Goal: Task Accomplishment & Management: Use online tool/utility

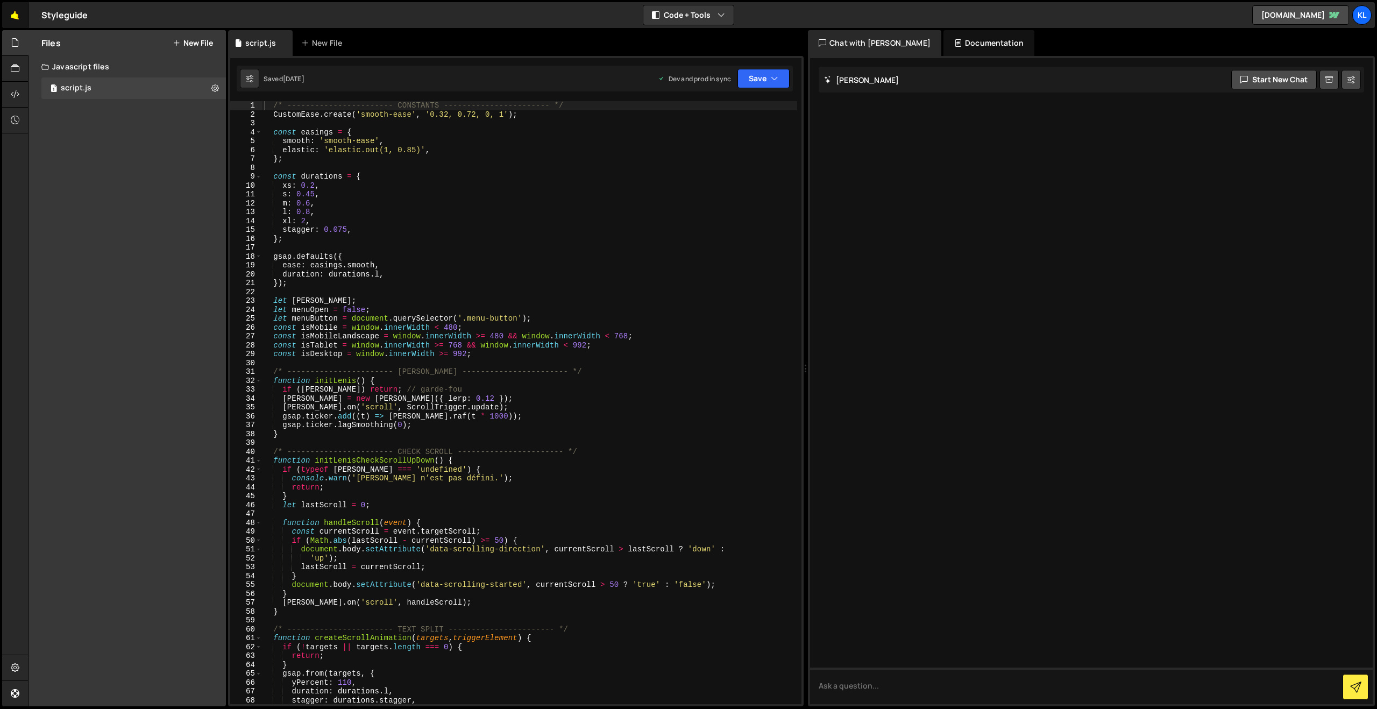
click at [21, 15] on link "🤙" at bounding box center [15, 15] width 26 height 26
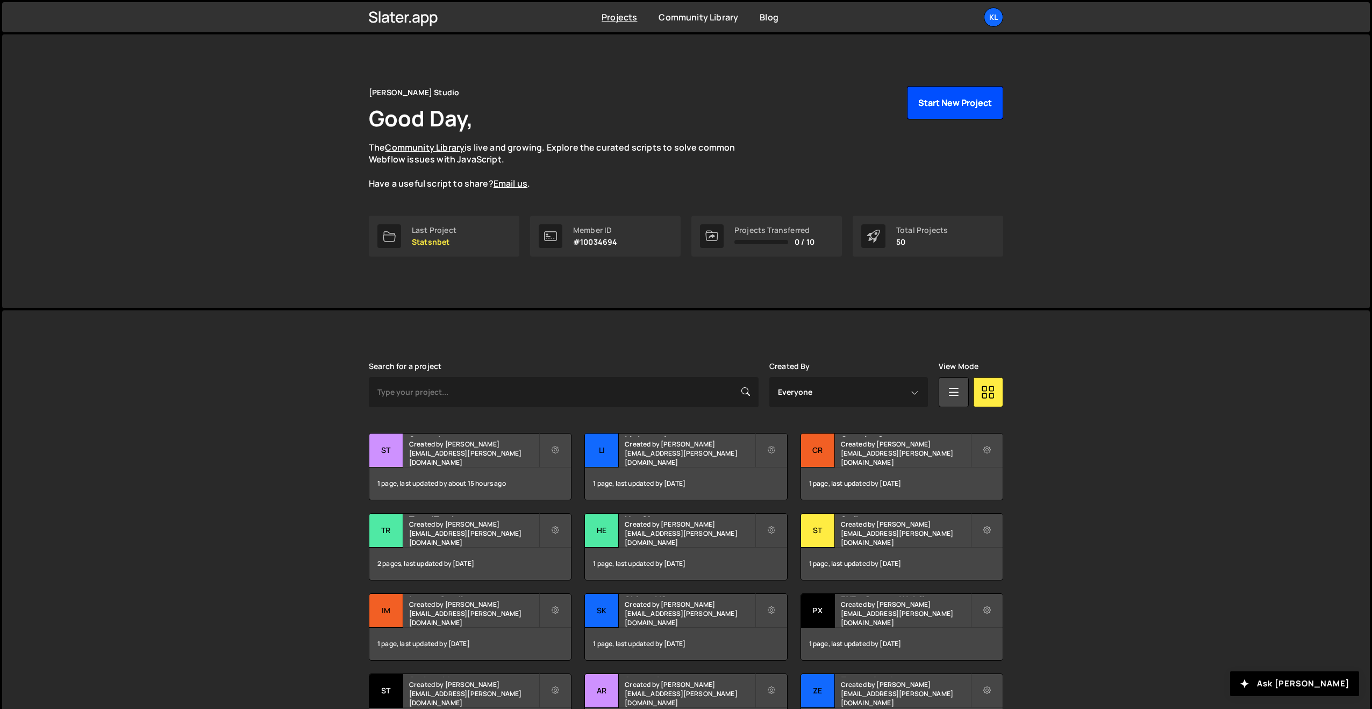
click at [944, 110] on button "Start New Project" at bounding box center [955, 102] width 96 height 33
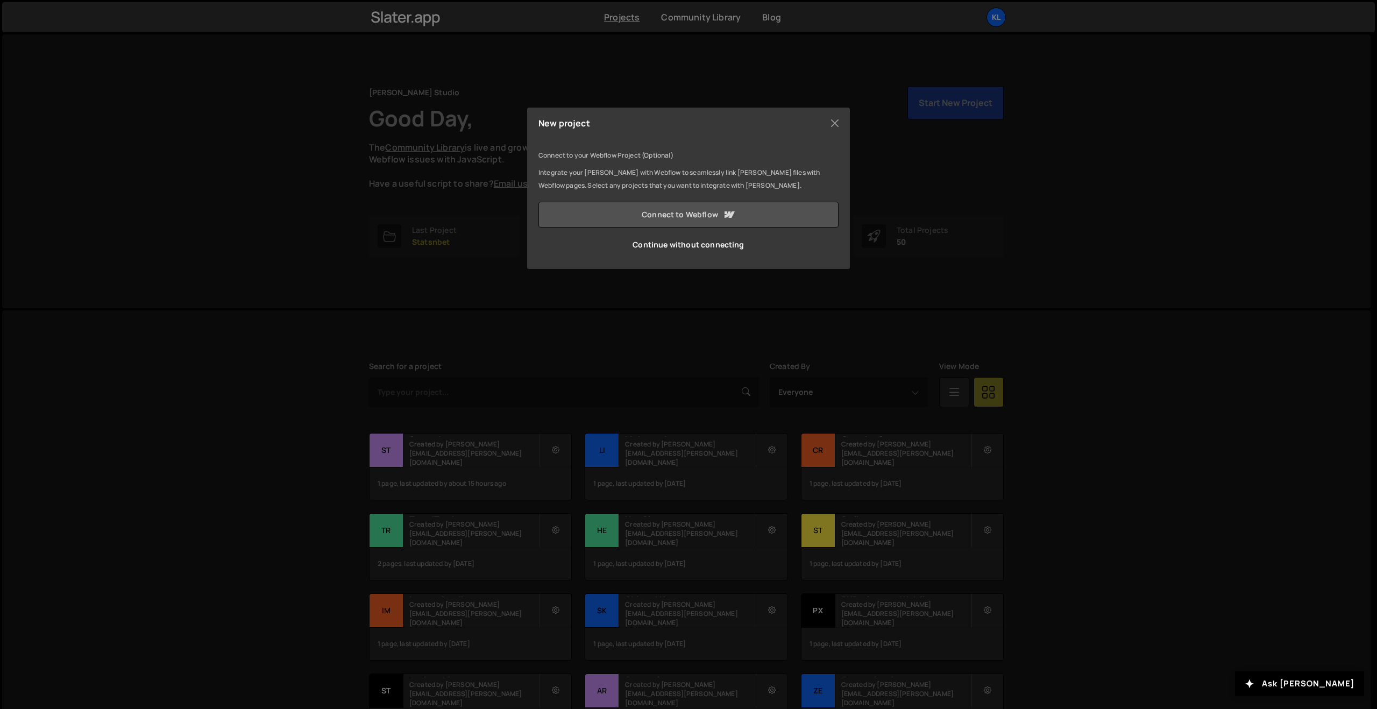
click at [675, 208] on link "Connect to Webflow" at bounding box center [688, 215] width 300 height 26
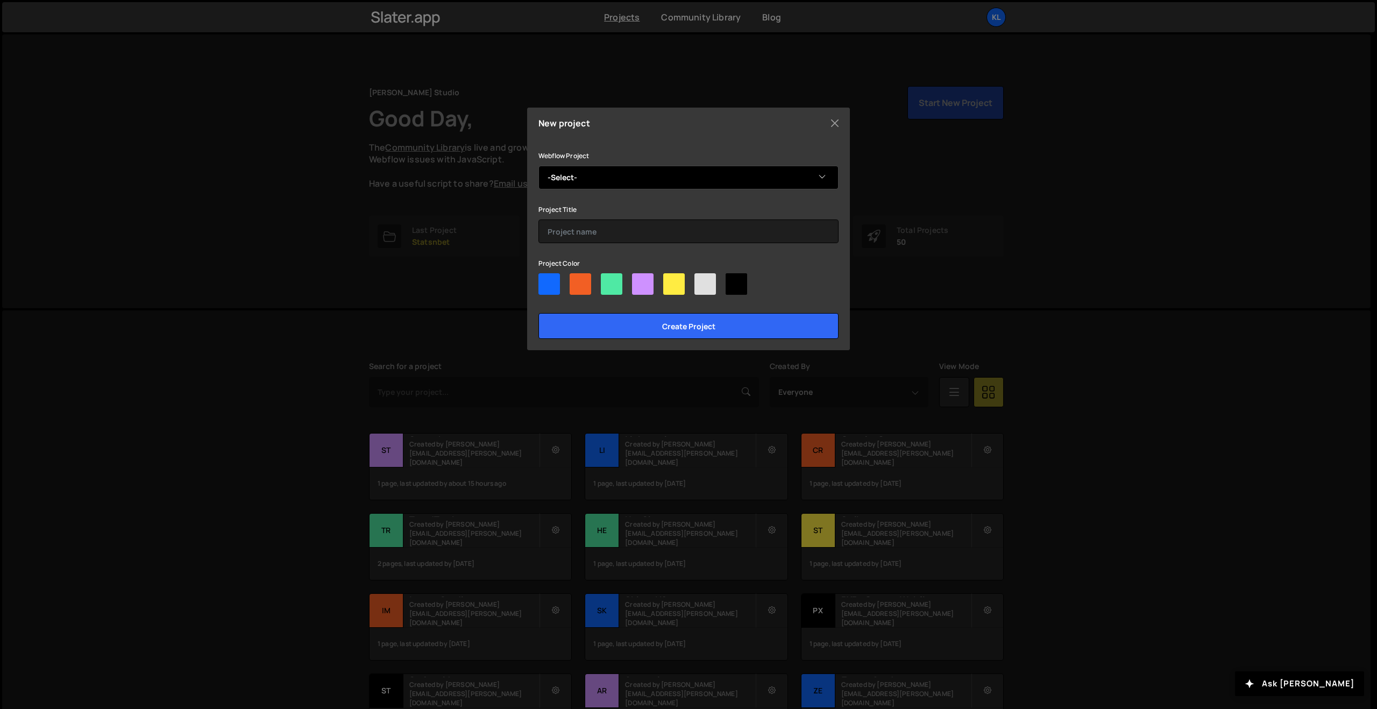
click at [604, 170] on select "-Select- FxProdigy-v2" at bounding box center [688, 178] width 300 height 24
select select "68dccd01d8467124342d1e7d"
click at [538, 166] on select "-Select- FxProdigy-v2" at bounding box center [688, 178] width 300 height 24
click at [544, 281] on div at bounding box center [549, 284] width 22 height 22
click at [544, 280] on input"] "radio" at bounding box center [541, 276] width 7 height 7
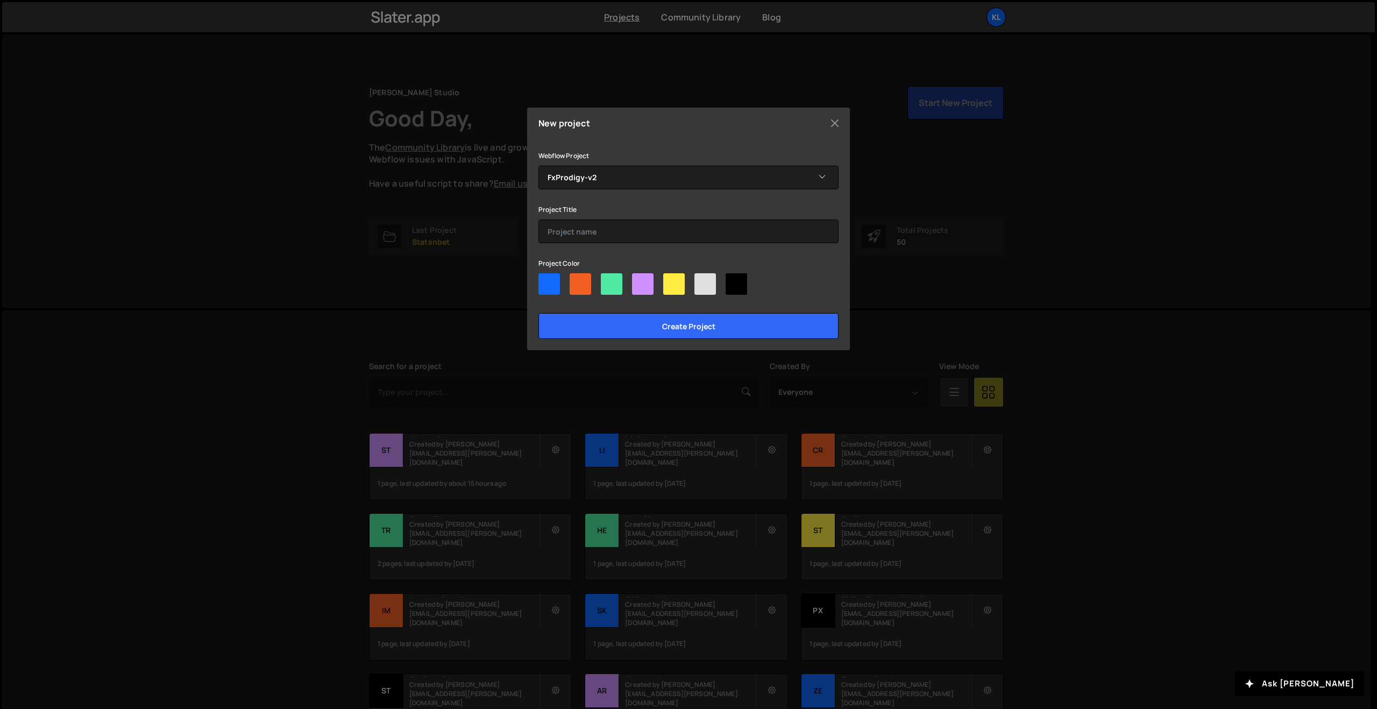
radio input"] "true"
click at [573, 234] on input "text" at bounding box center [688, 231] width 300 height 24
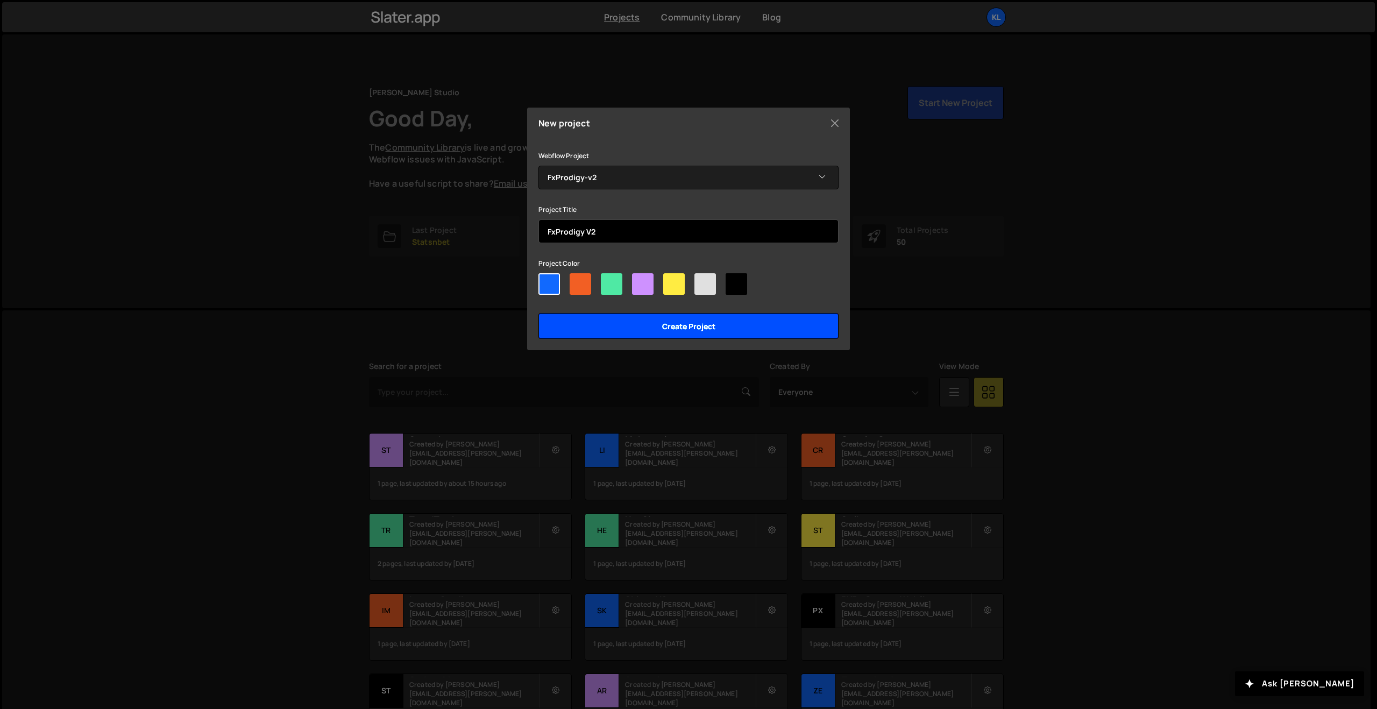
type input "FxProdigy V2"
click at [714, 329] on input "Create project" at bounding box center [688, 326] width 300 height 26
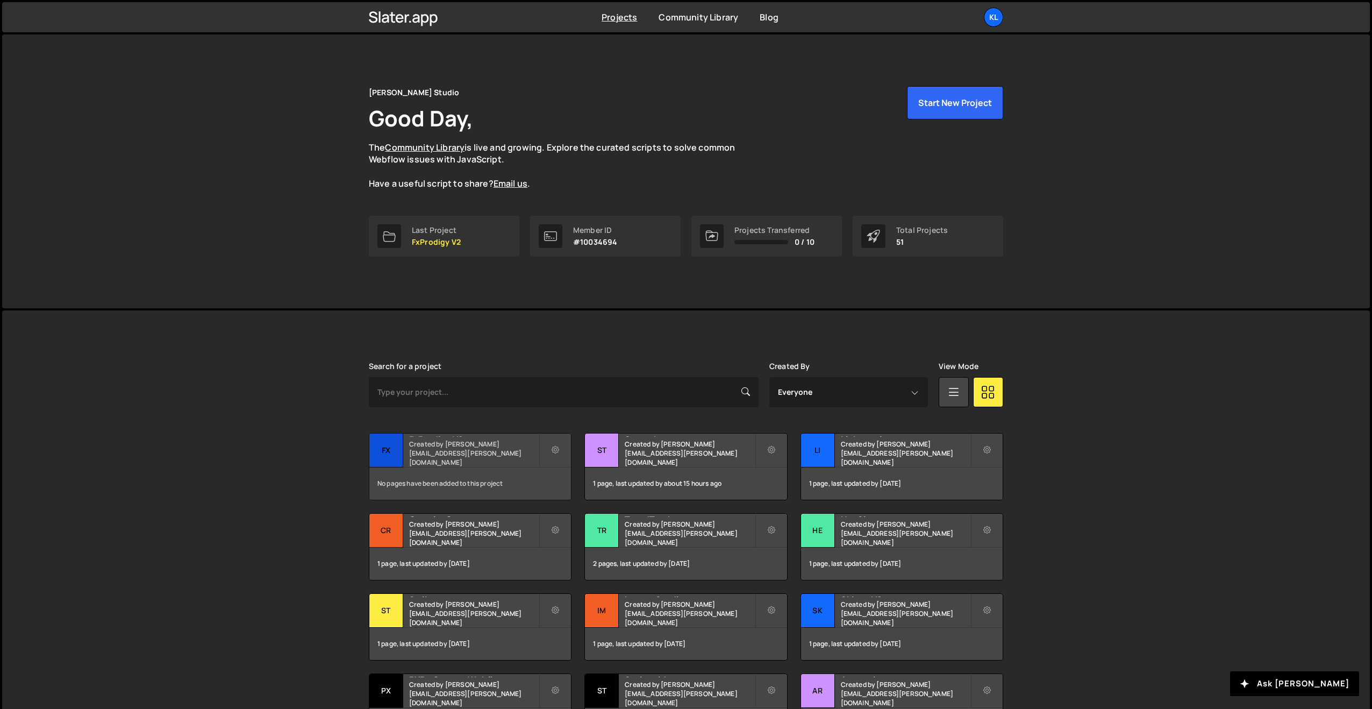
click at [419, 437] on h2 "FxProdigy V2" at bounding box center [474, 434] width 130 height 3
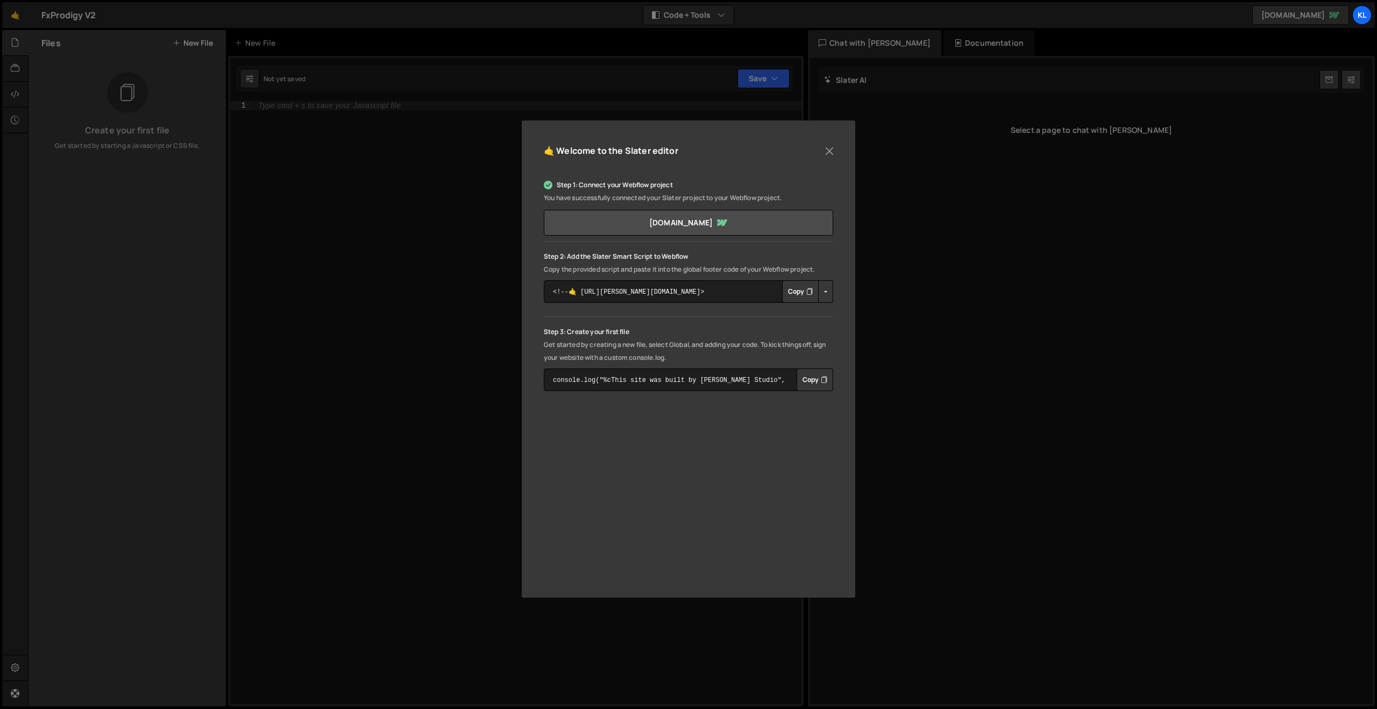
drag, startPoint x: 302, startPoint y: 177, endPoint x: 348, endPoint y: 168, distance: 47.1
click at [308, 177] on div "🤙 Welcome to the [PERSON_NAME] editor Step 1: Connect your Webflow project You …" at bounding box center [688, 354] width 1377 height 709
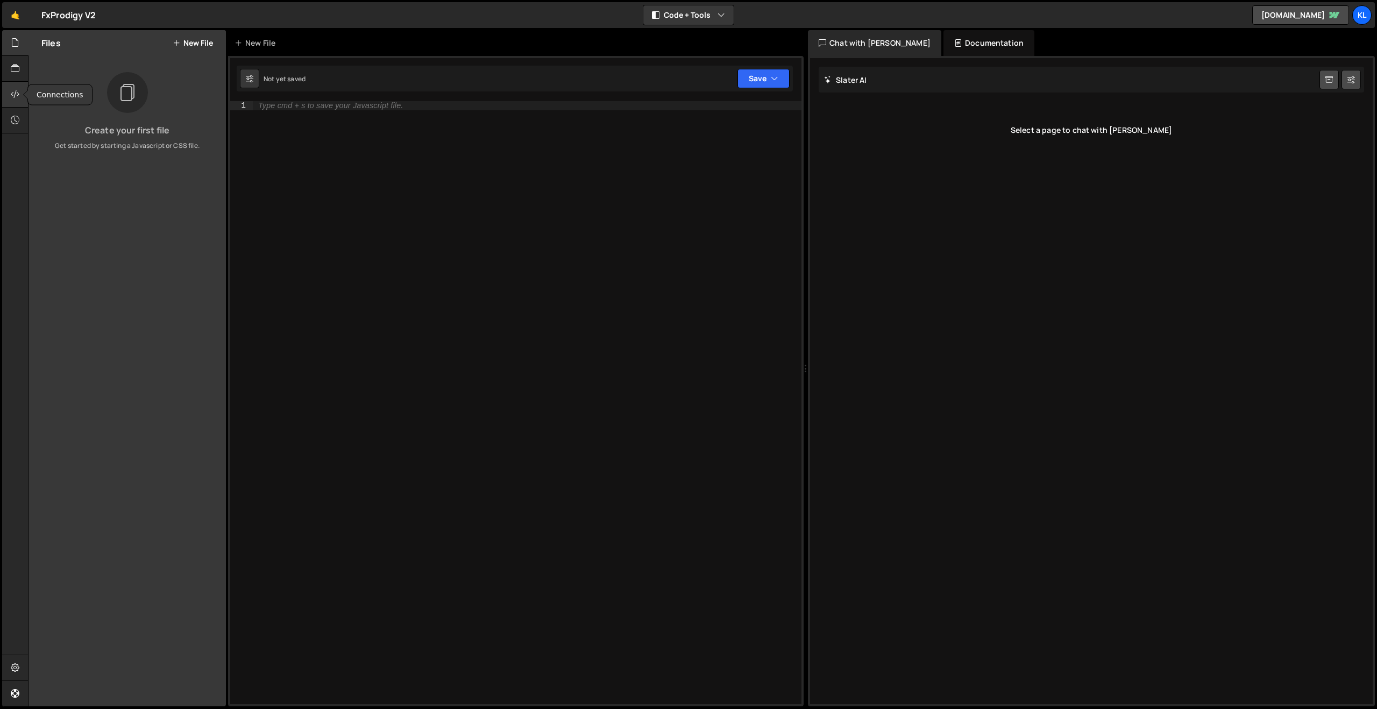
click at [13, 95] on icon at bounding box center [15, 94] width 9 height 12
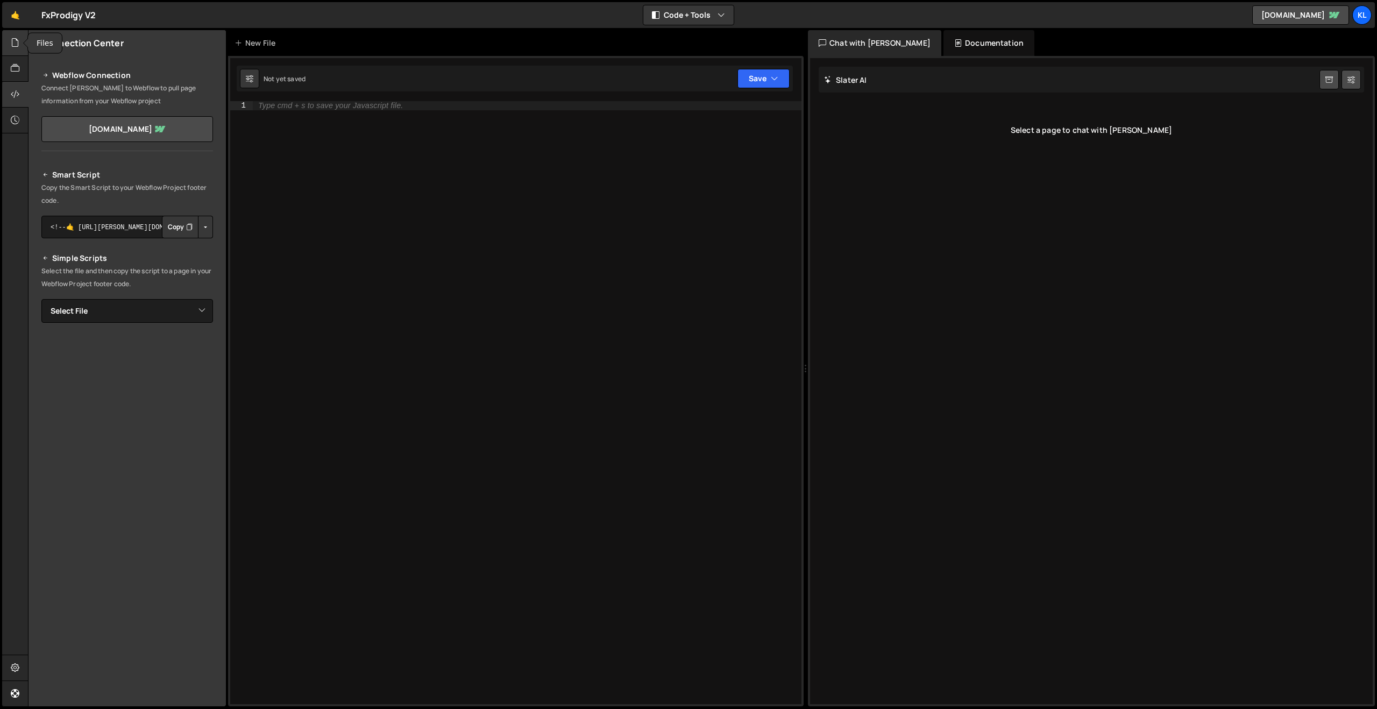
click at [17, 41] on icon at bounding box center [15, 43] width 9 height 12
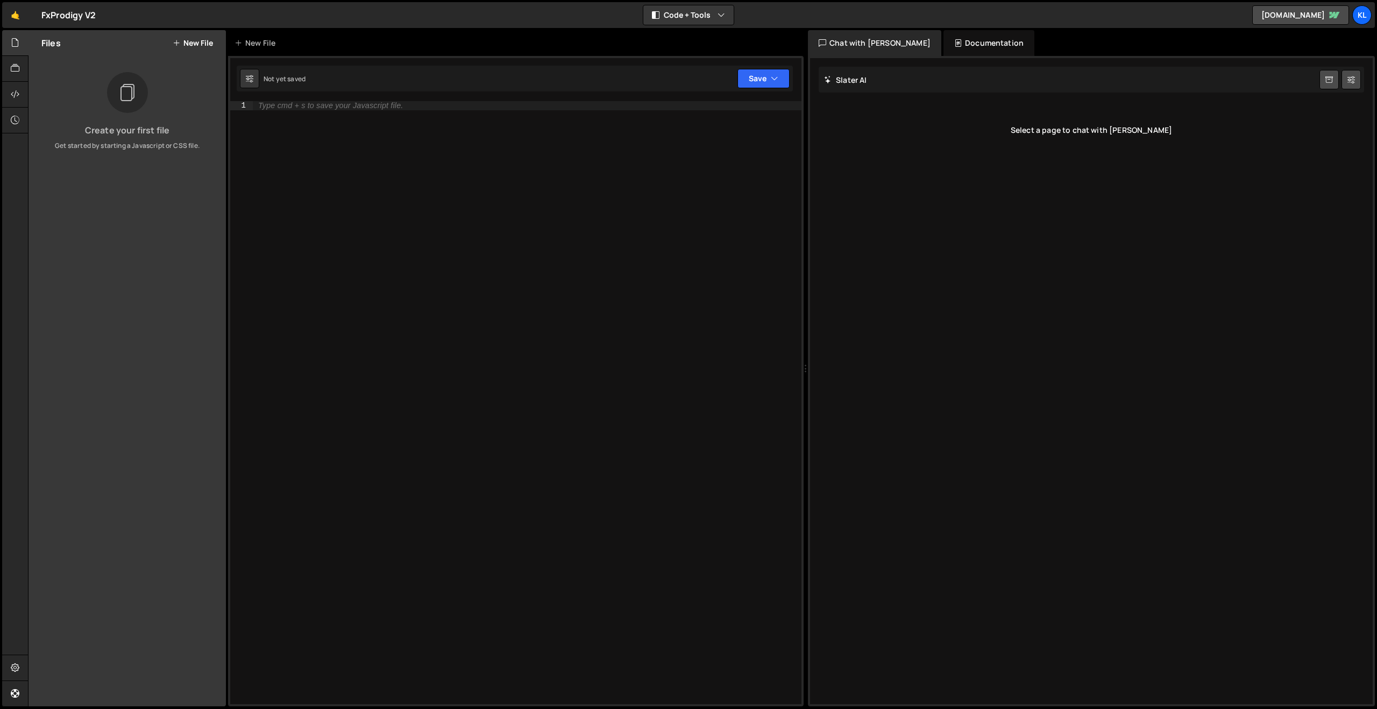
click at [182, 44] on button "New File" at bounding box center [193, 43] width 40 height 9
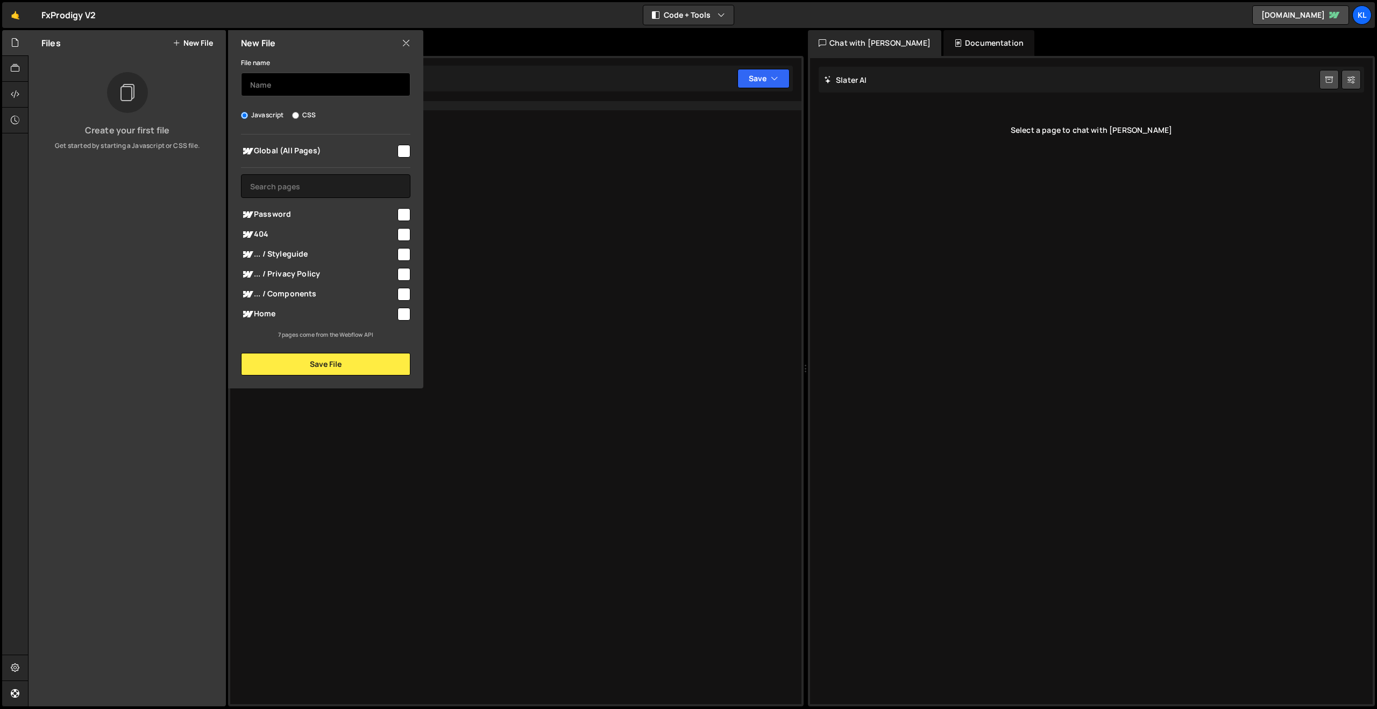
click at [312, 79] on input "text" at bounding box center [325, 85] width 169 height 24
type input "script"
click at [410, 151] on input "checkbox" at bounding box center [403, 151] width 13 height 13
checkbox input "true"
click at [350, 372] on button "Save File" at bounding box center [325, 364] width 169 height 23
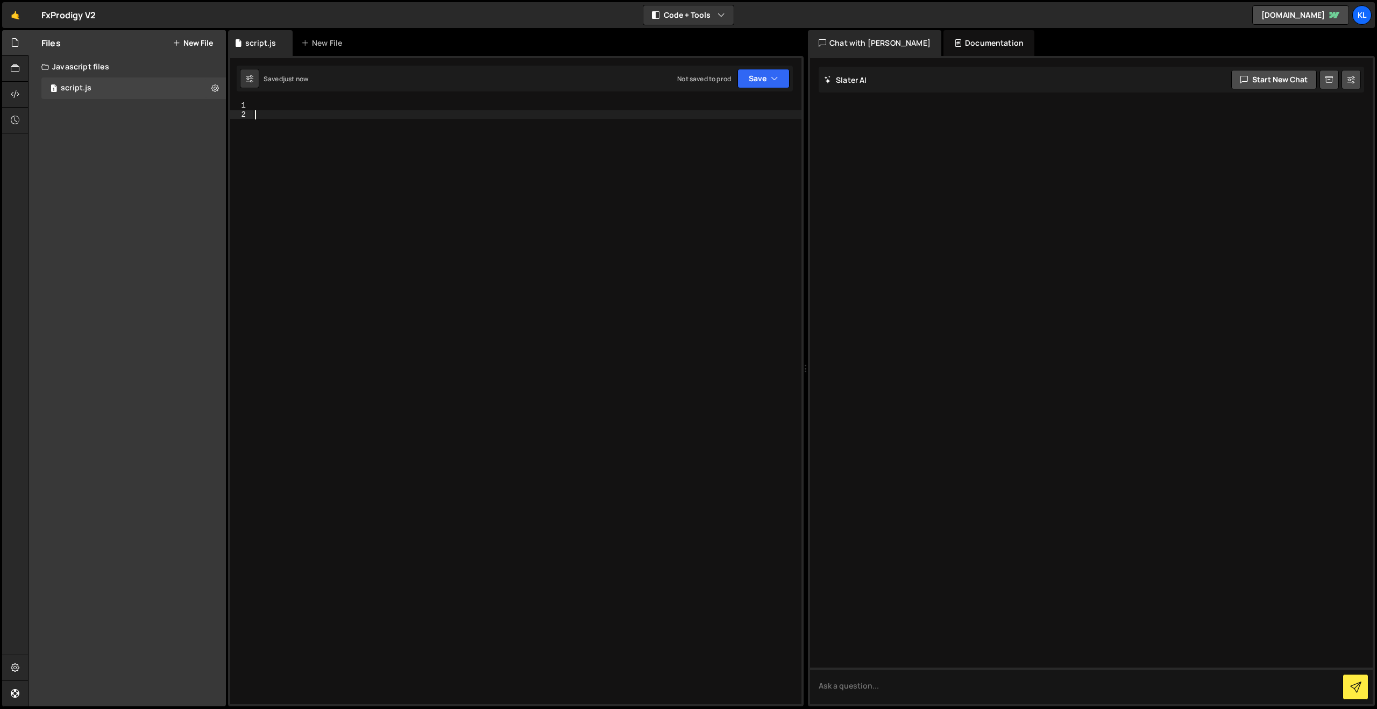
click at [296, 145] on div at bounding box center [527, 411] width 549 height 621
click at [295, 114] on div at bounding box center [527, 411] width 549 height 621
click at [296, 105] on div at bounding box center [527, 411] width 549 height 621
paste textarea "initAdvancedFormValidation();"
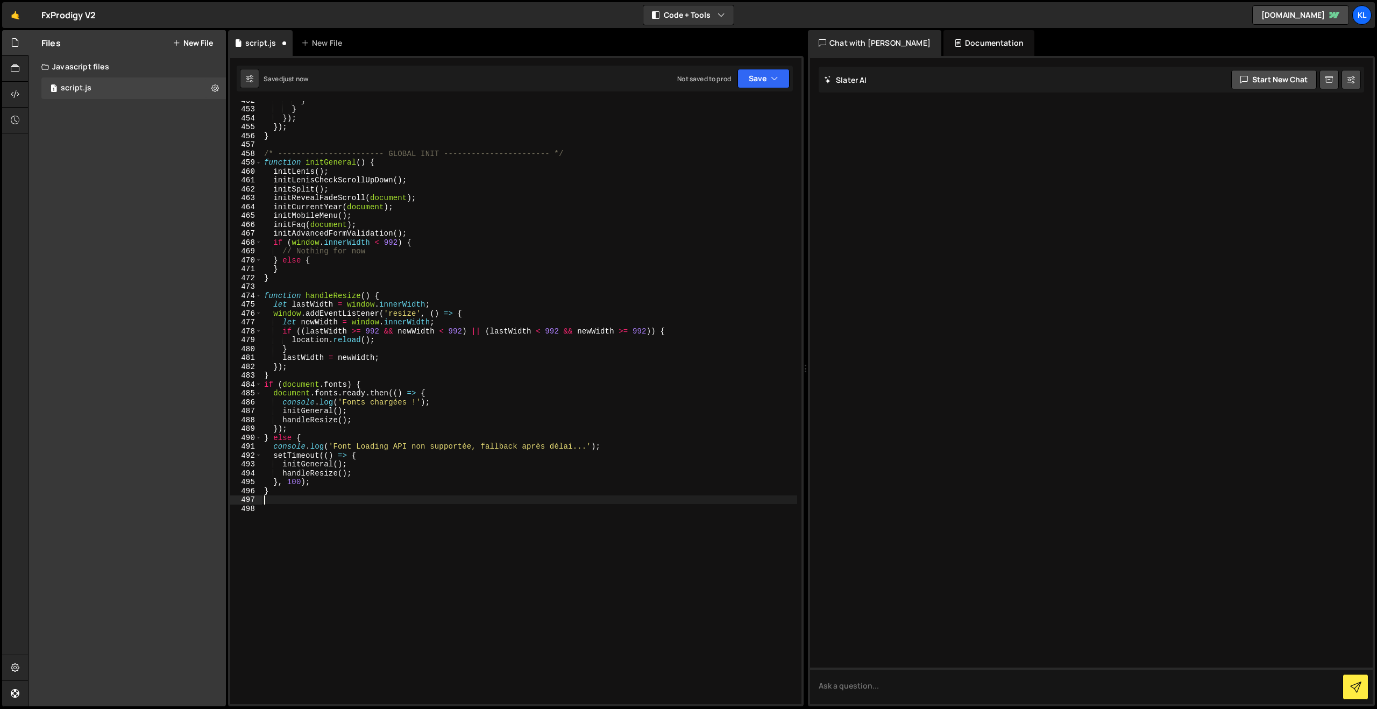
scroll to position [4020, 0]
click at [423, 239] on div "} } }) ; }) ; } /* ----------------------- GLOBAL INIT ----------------------- …" at bounding box center [529, 410] width 535 height 621
type textarea "initAdvancedFormValidation();"
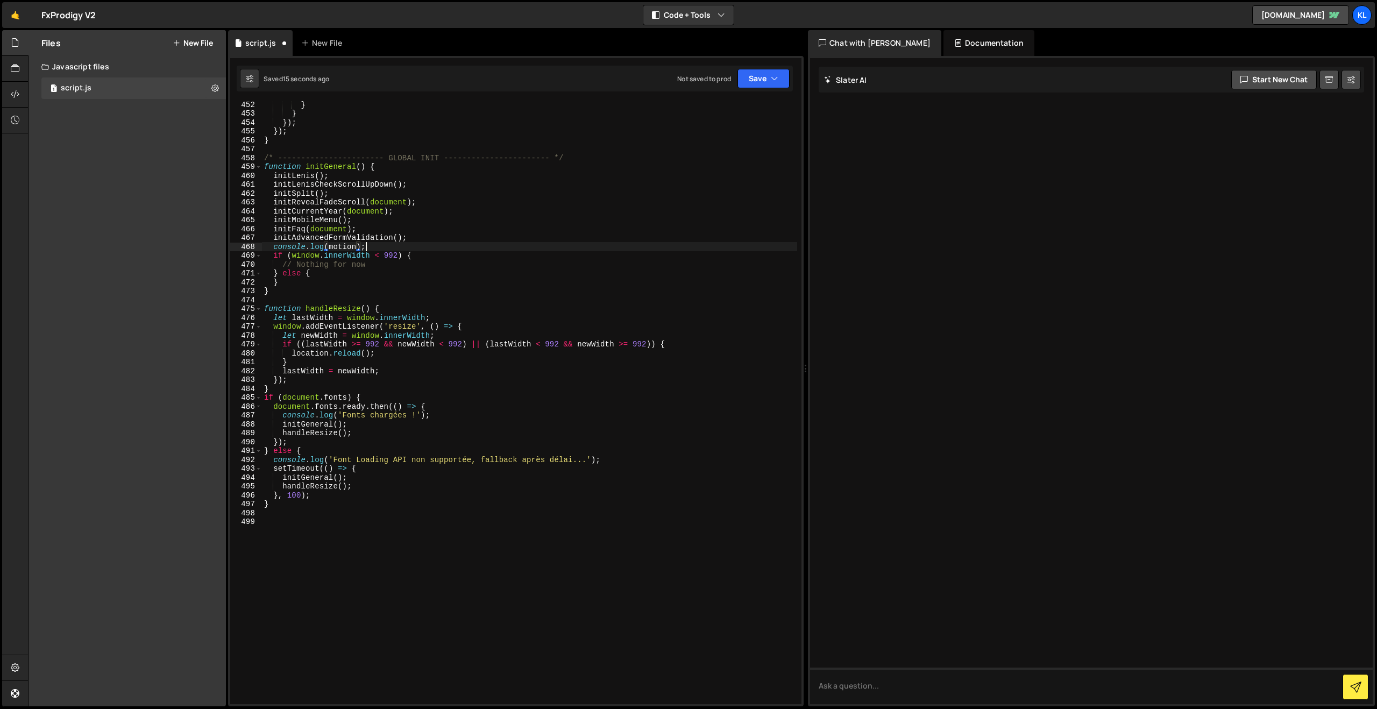
scroll to position [0, 6]
type textarea "console.log(motion);"
click at [744, 75] on button "Save" at bounding box center [763, 78] width 52 height 19
click at [713, 156] on div "Not saved to prod" at bounding box center [727, 151] width 112 height 13
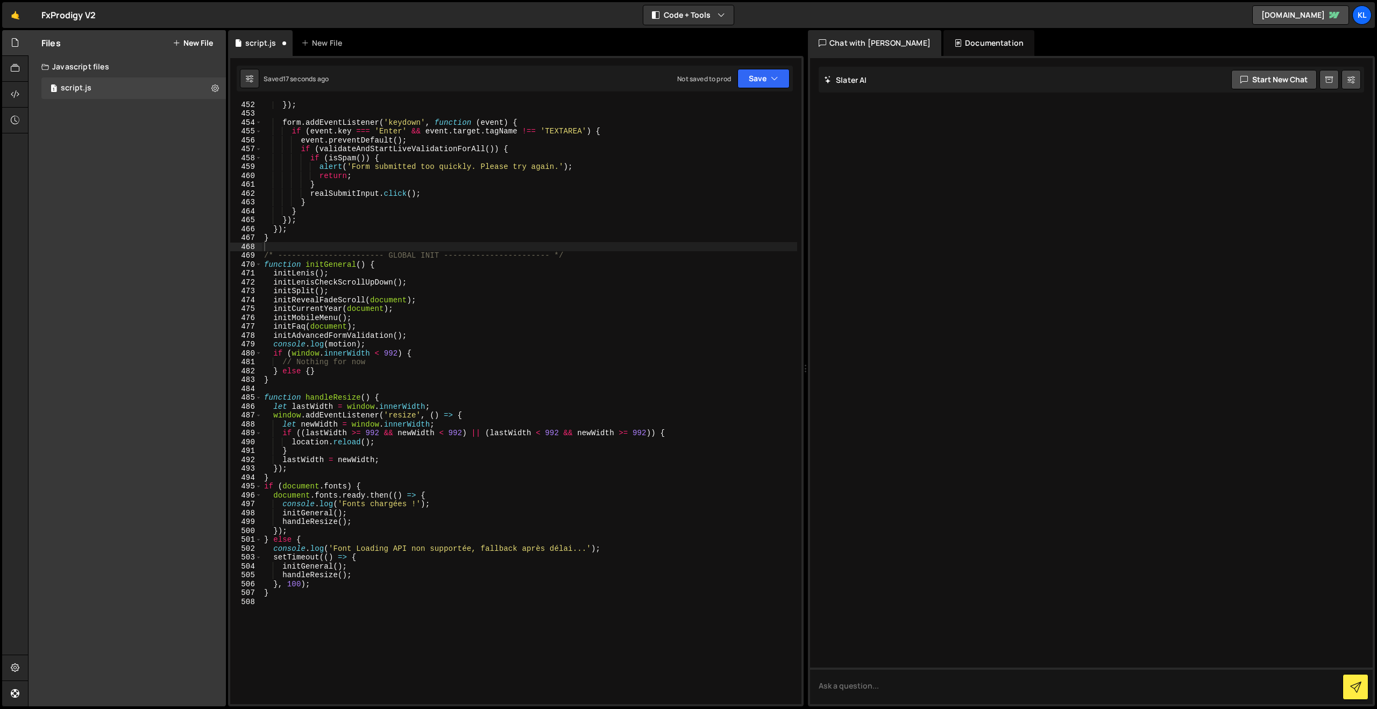
scroll to position [4003, 0]
click at [15, 95] on icon at bounding box center [15, 94] width 9 height 12
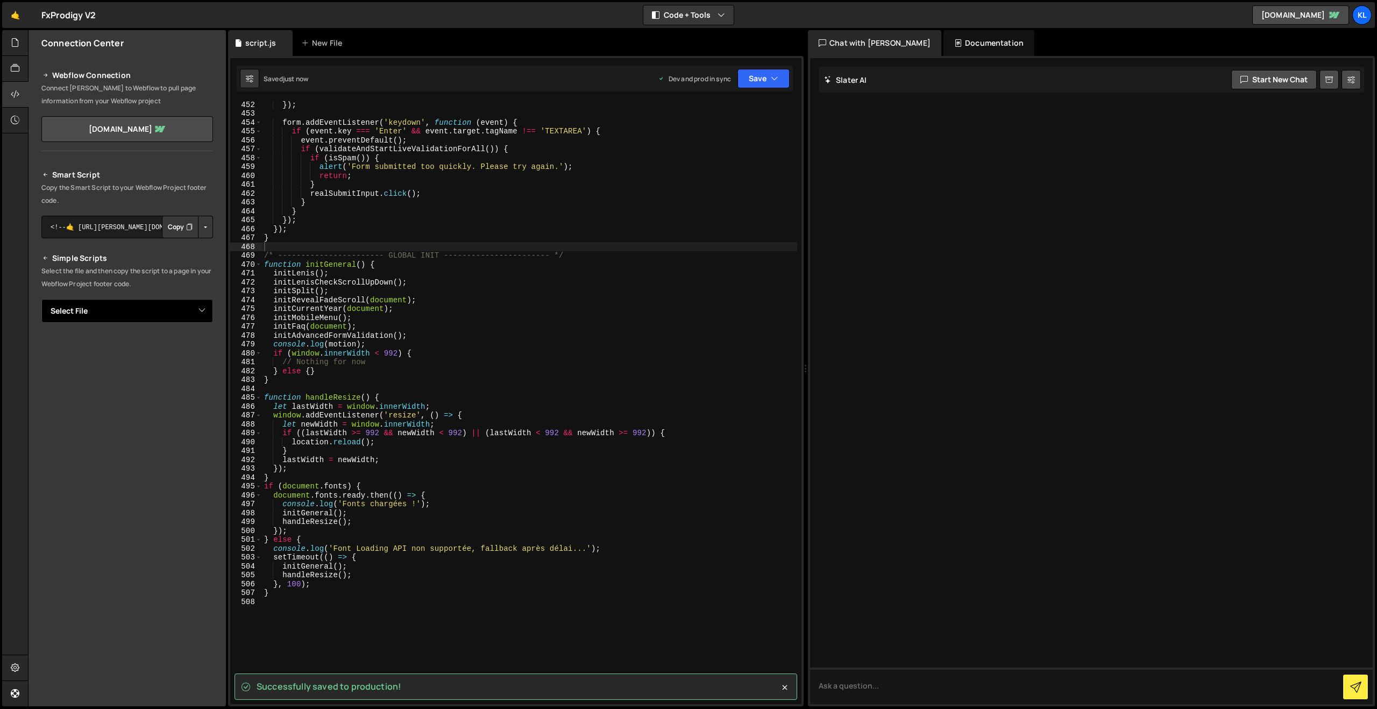
click at [184, 310] on select "Select File script.js" at bounding box center [127, 311] width 172 height 24
select select "47649"
click at [41, 299] on select "Select File script.js" at bounding box center [127, 311] width 172 height 24
click at [174, 344] on button "Copy" at bounding box center [180, 347] width 37 height 23
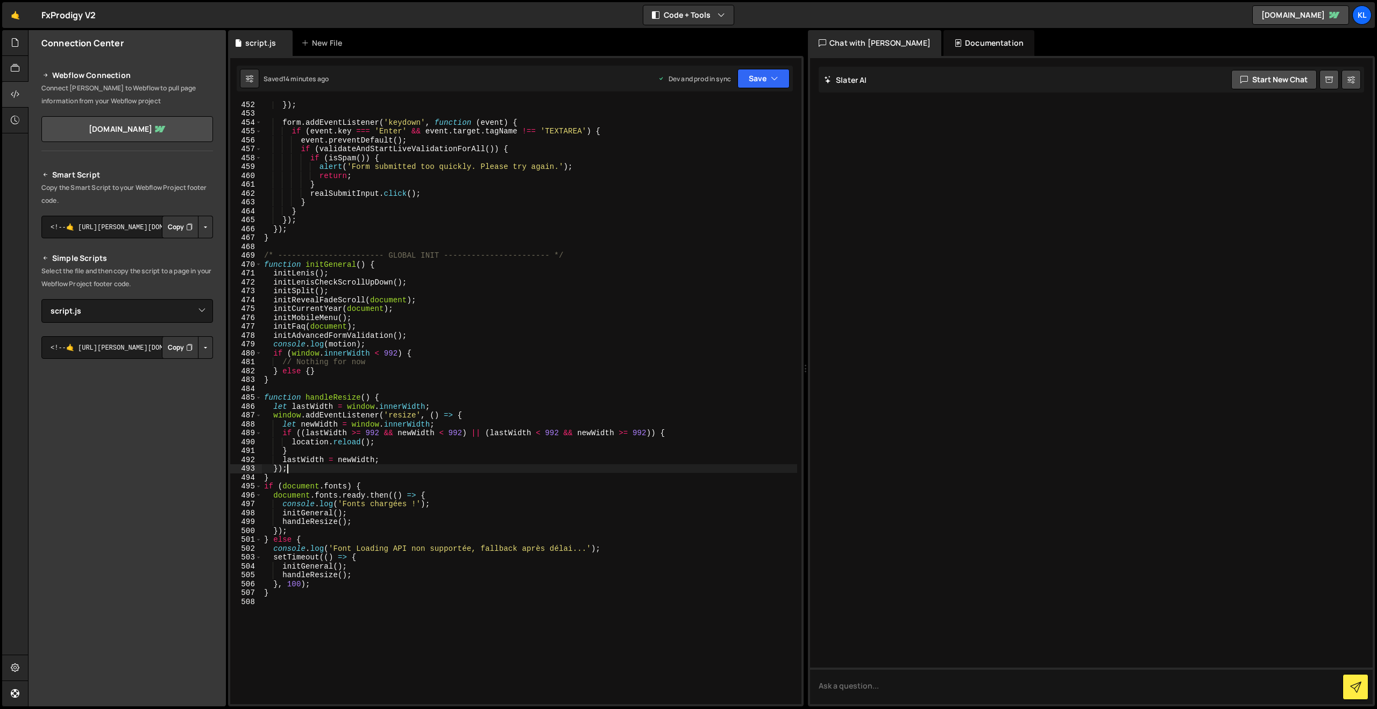
click at [536, 471] on div "}) ; form . addEventListener ( 'keydown' , function ( event ) { if ( event . ke…" at bounding box center [529, 410] width 535 height 621
click at [664, 17] on button "Code + Tools" at bounding box center [688, 14] width 90 height 19
click at [739, 378] on div "}) ; form . addEventListener ( 'keydown' , function ( event ) { if ( event . ke…" at bounding box center [529, 410] width 535 height 621
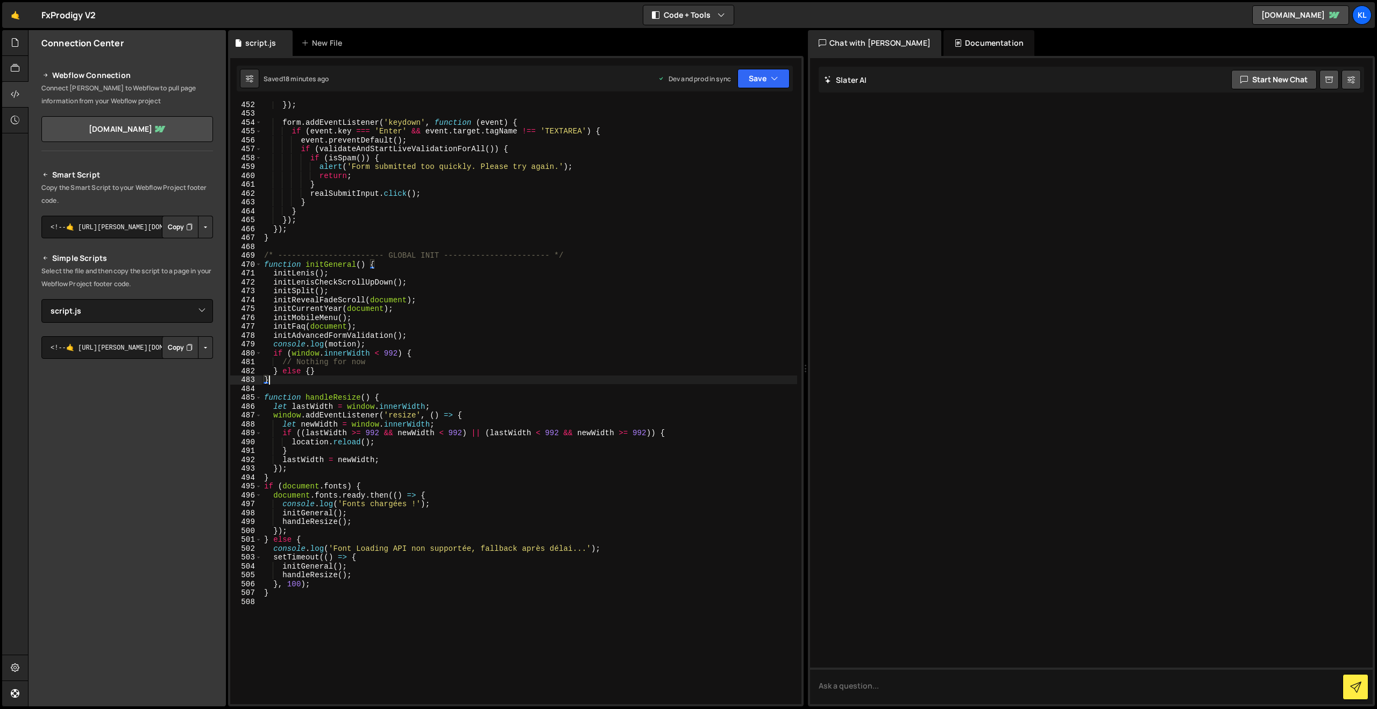
click at [410, 343] on div "}) ; form . addEventListener ( 'keydown' , function ( event ) { if ( event . ke…" at bounding box center [529, 410] width 535 height 621
type textarea "console.log(motion);"
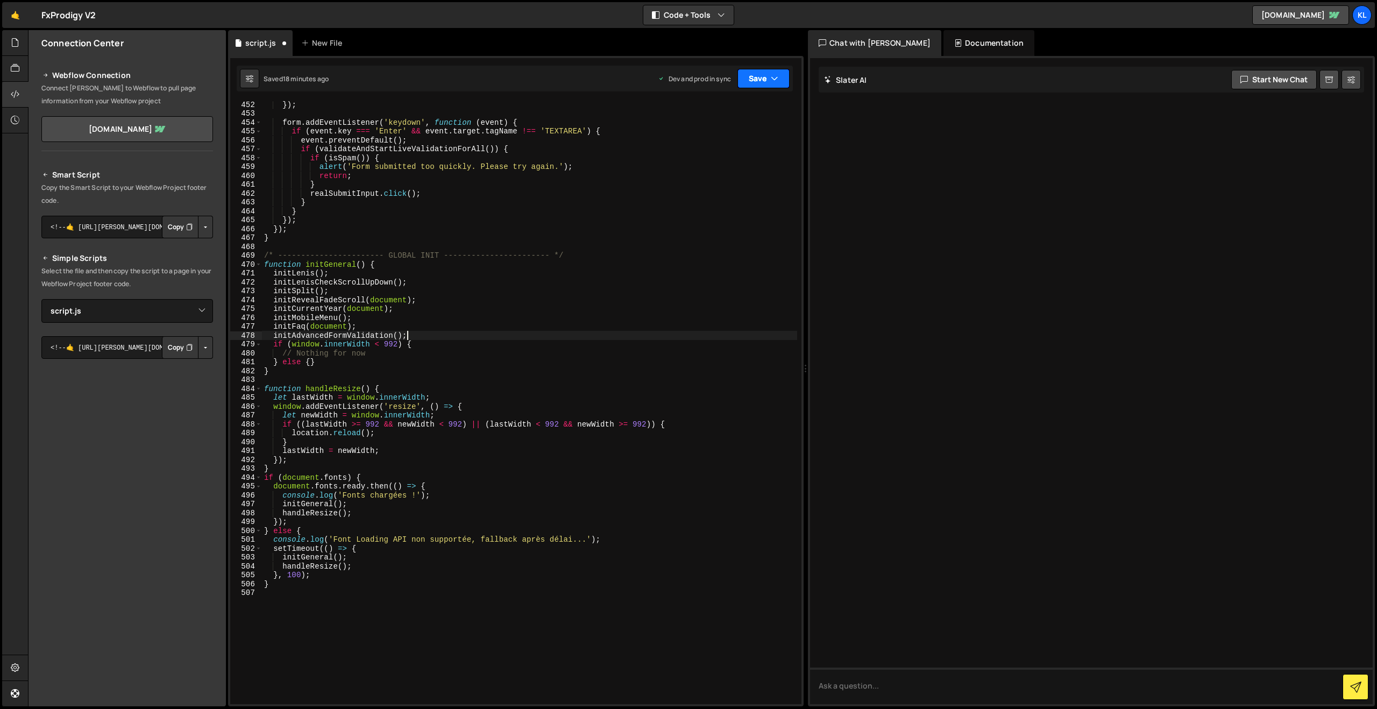
click at [767, 82] on button "Save" at bounding box center [763, 78] width 52 height 19
click at [737, 145] on div "Saved 18 minutes ago" at bounding box center [727, 151] width 112 height 13
click at [650, 218] on div "}) ; form . addEventListener ( 'keydown' , function ( event ) { if ( event . ke…" at bounding box center [529, 410] width 535 height 621
type textarea "}"
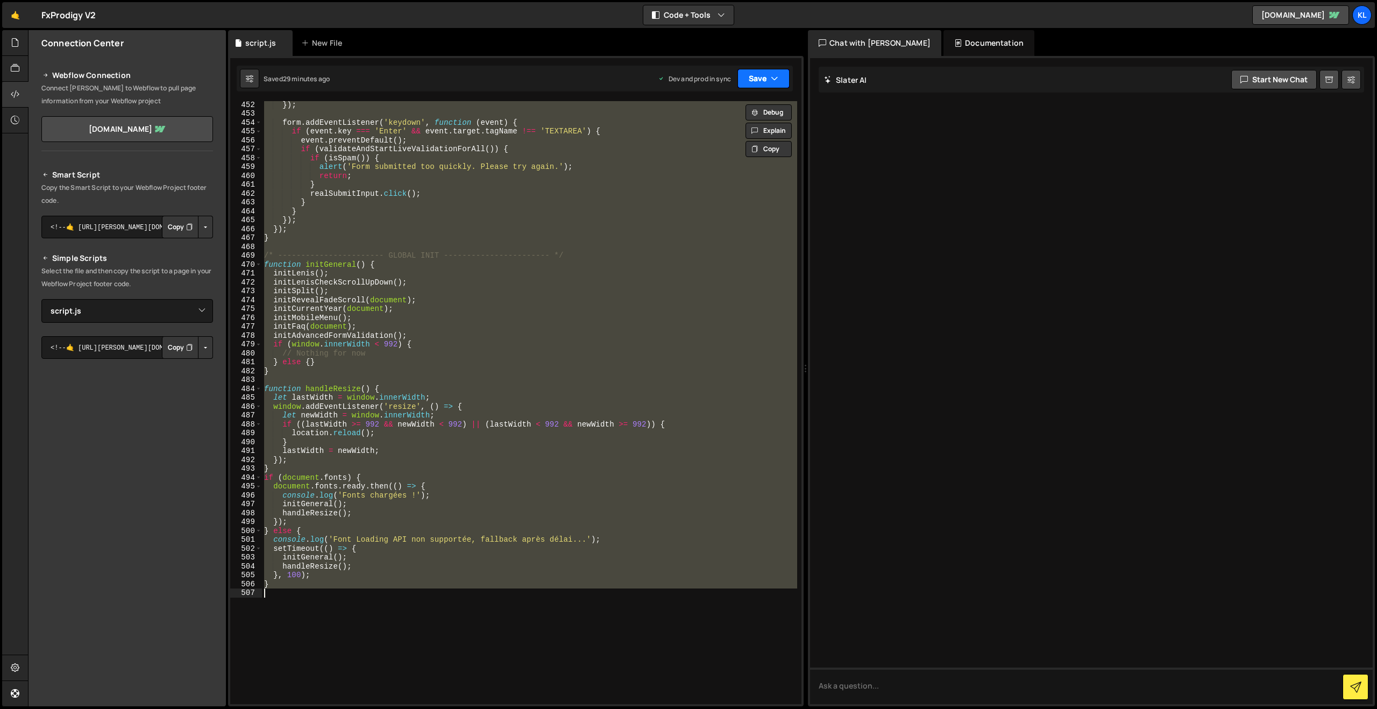
paste textarea
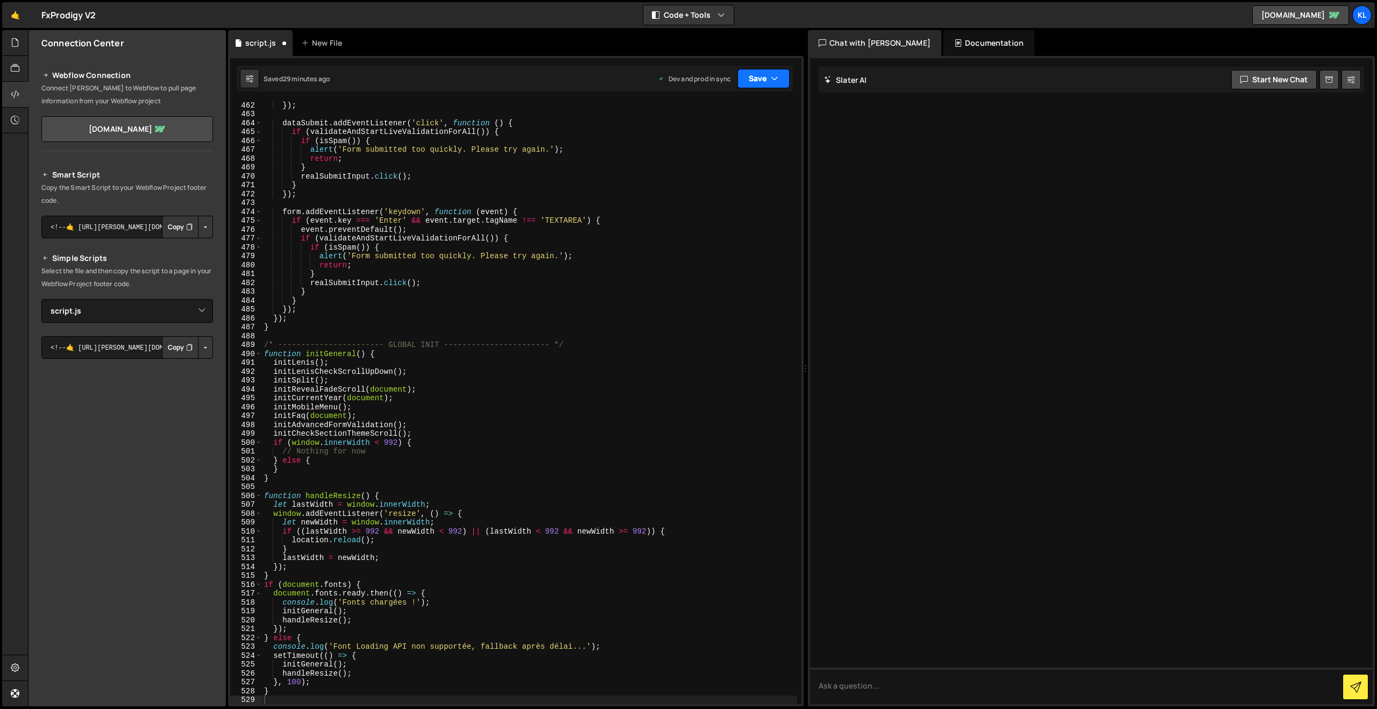
click at [761, 79] on button "Save" at bounding box center [763, 78] width 52 height 19
click at [712, 150] on div "29 minutes ago" at bounding box center [713, 151] width 46 height 9
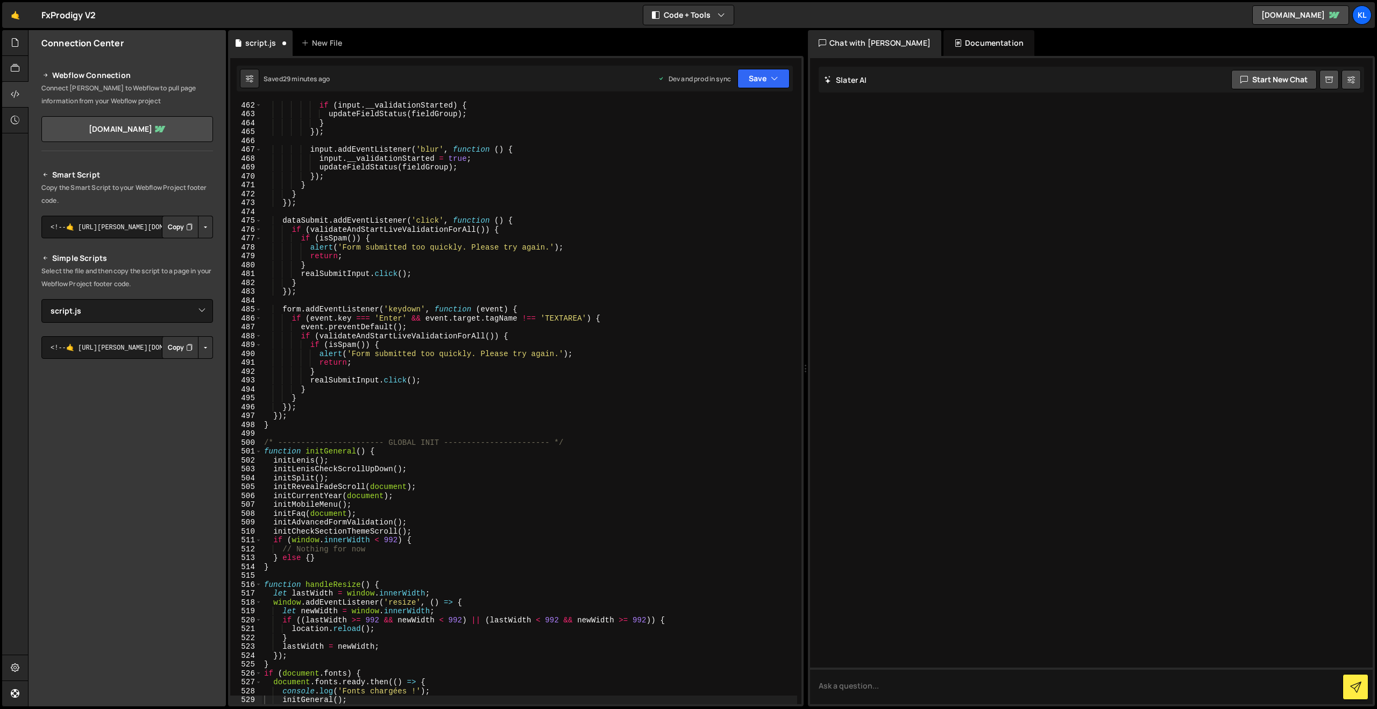
scroll to position [4091, 0]
